Goal: Find specific page/section: Find specific page/section

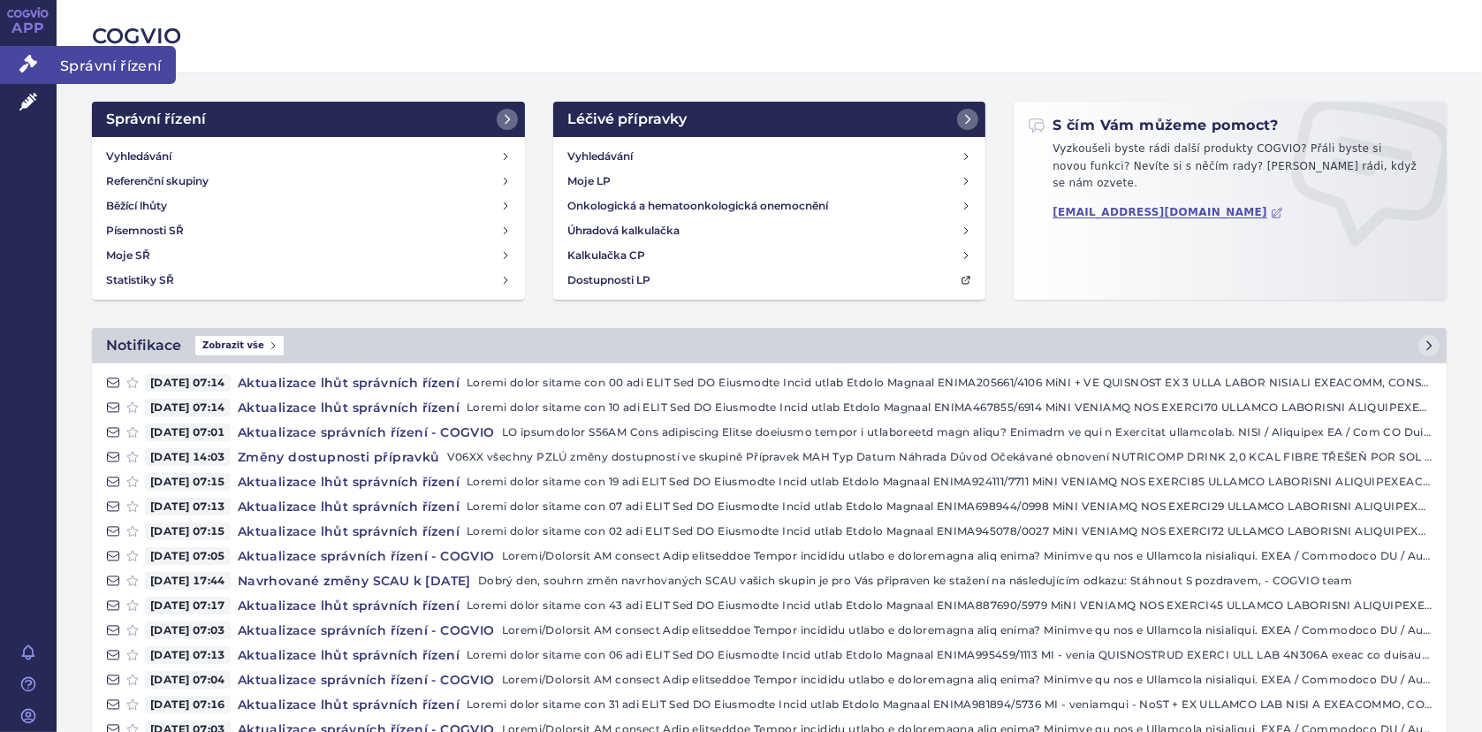
click at [80, 69] on span "Správní řízení" at bounding box center [116, 64] width 119 height 37
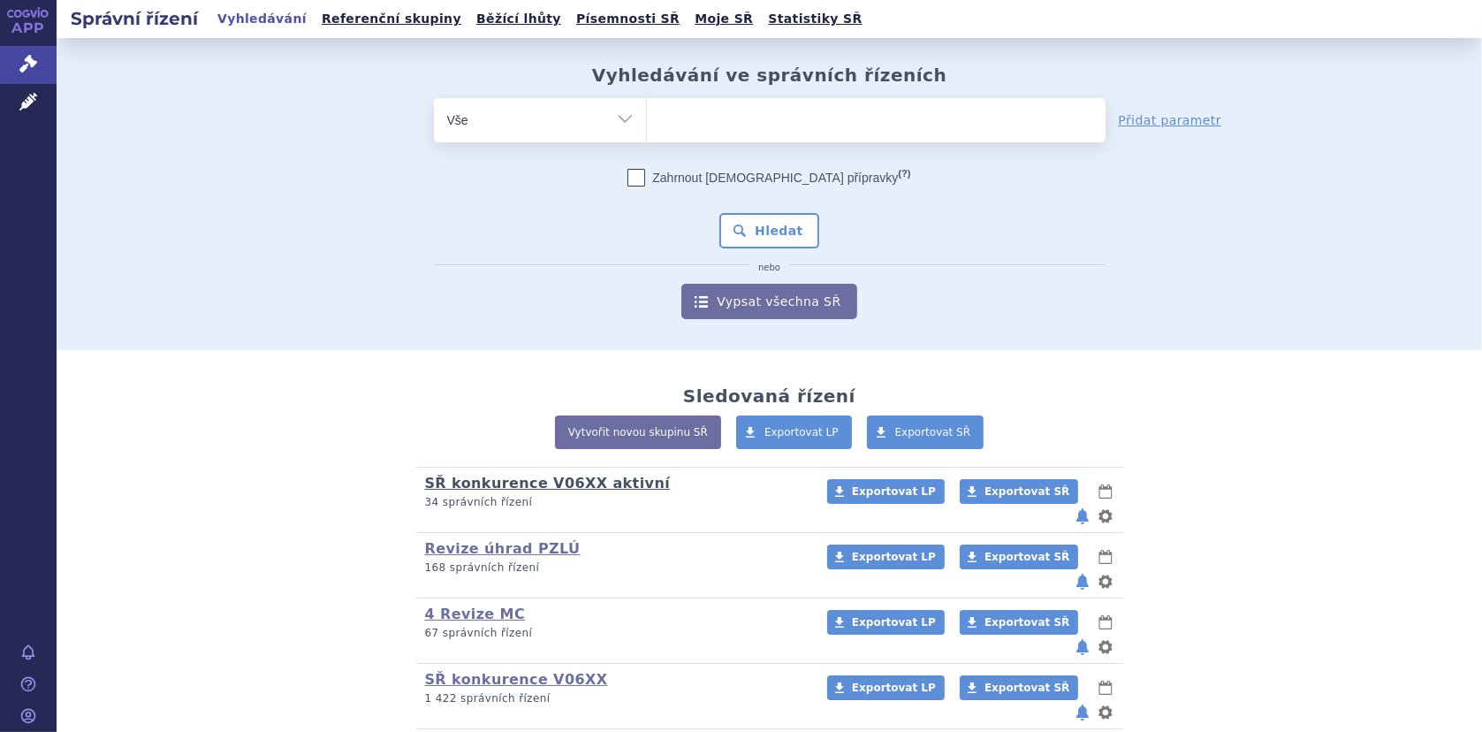
click at [577, 489] on link "SŘ konkurence V06XX aktivní" at bounding box center [548, 482] width 246 height 17
